Goal: Navigation & Orientation: Find specific page/section

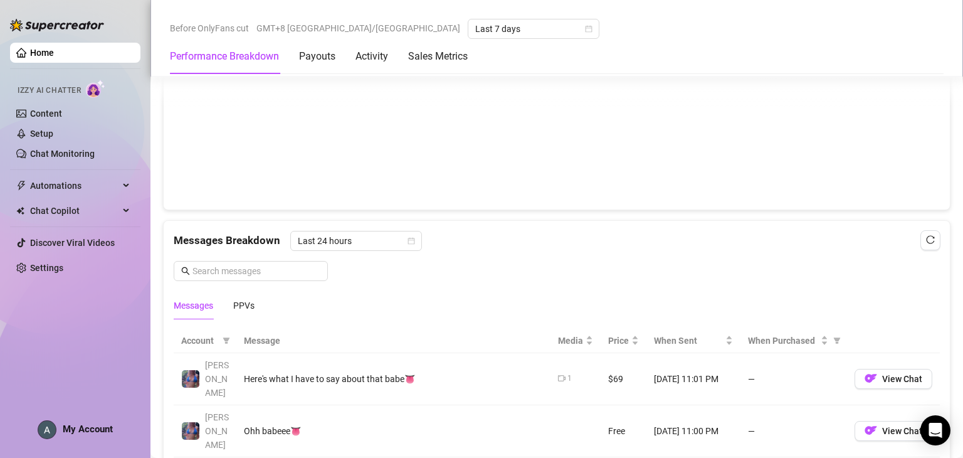
scroll to position [564, 0]
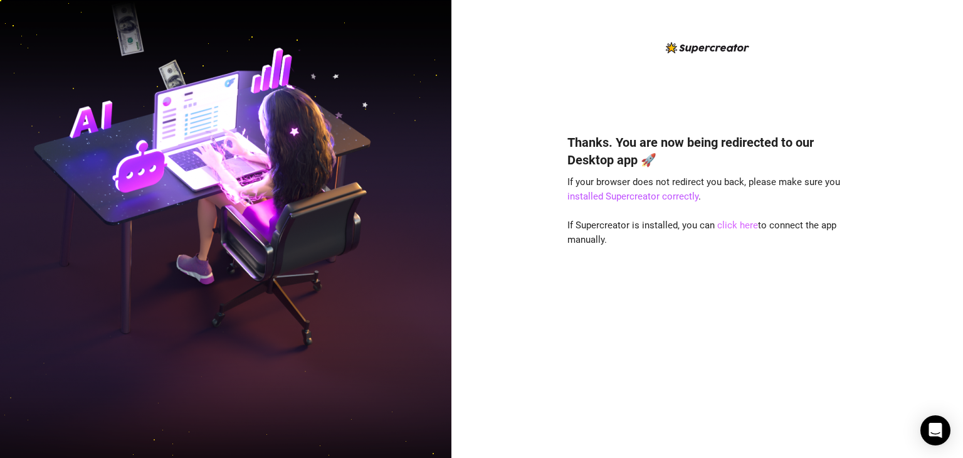
click at [743, 225] on link "click here" at bounding box center [737, 224] width 41 height 11
drag, startPoint x: 252, startPoint y: 73, endPoint x: 276, endPoint y: 49, distance: 34.1
click at [252, 73] on img at bounding box center [225, 229] width 451 height 566
